Goal: Task Accomplishment & Management: Use online tool/utility

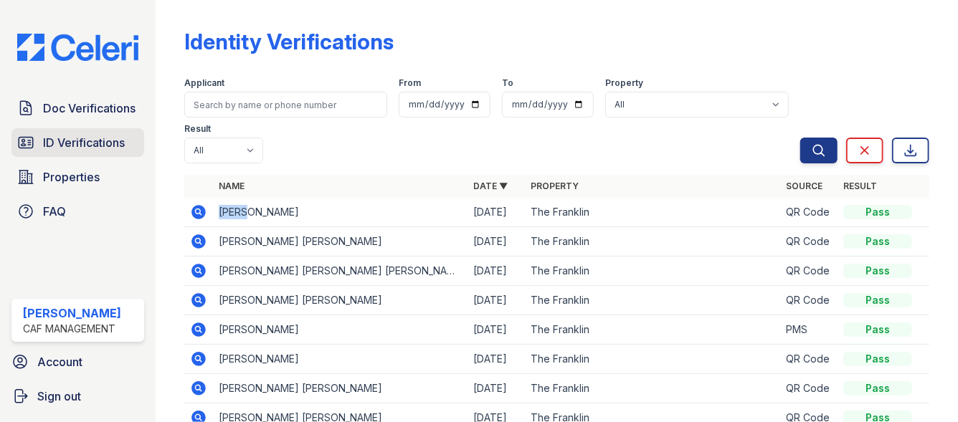
click at [74, 133] on link "ID Verifications" at bounding box center [77, 142] width 133 height 29
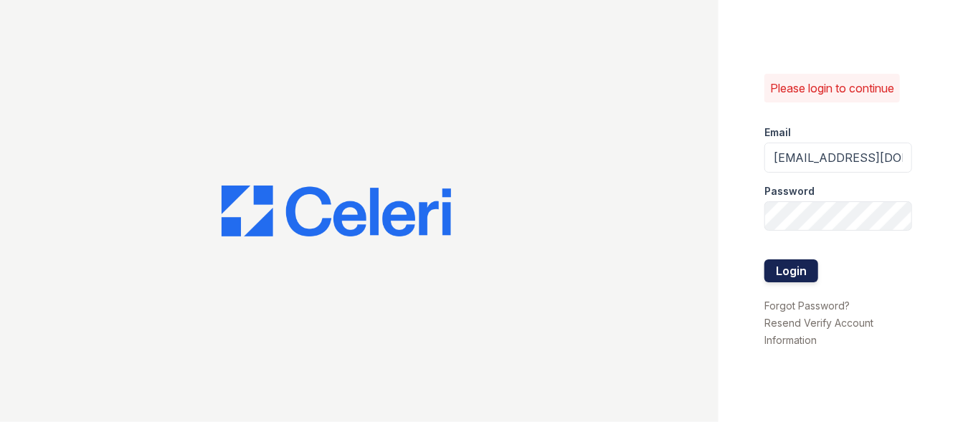
click at [779, 275] on button "Login" at bounding box center [792, 271] width 54 height 23
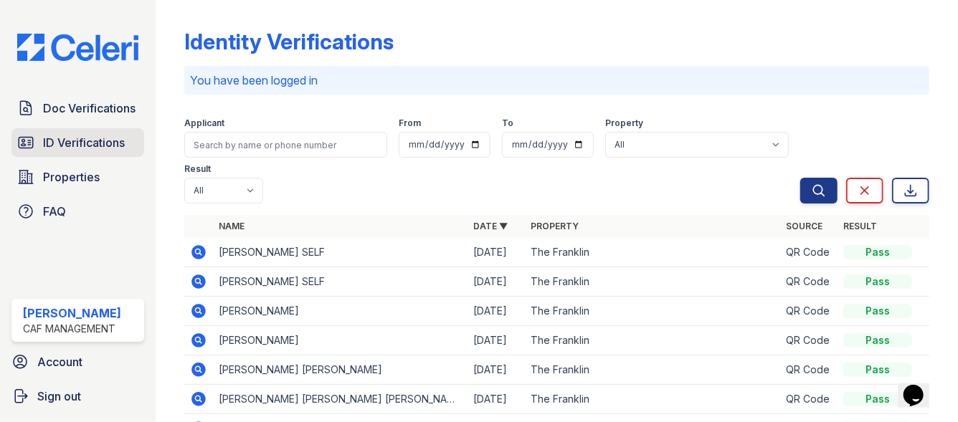
click at [66, 137] on span "ID Verifications" at bounding box center [84, 142] width 82 height 17
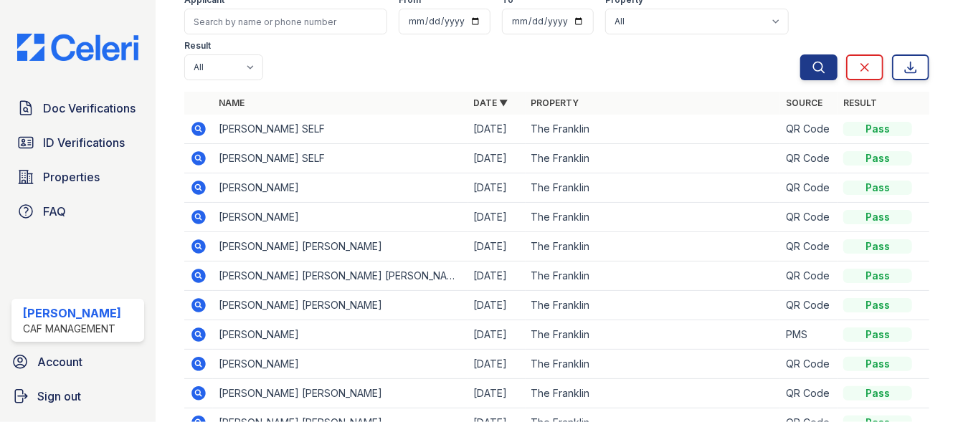
scroll to position [83, 0]
